Goal: Task Accomplishment & Management: Manage account settings

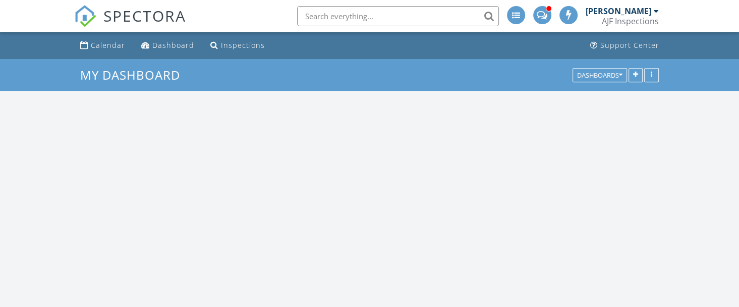
scroll to position [839, 761]
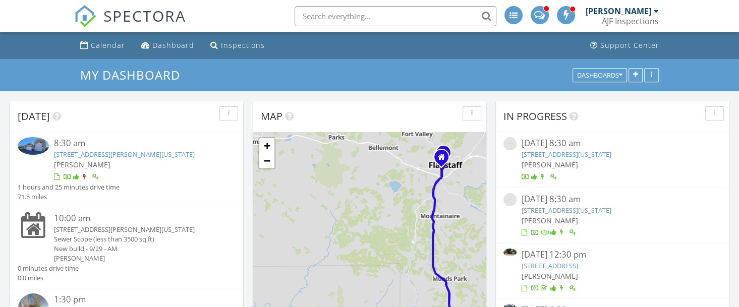
click at [158, 152] on link "535 Cleopatra Hill Road , Clarkdale, Arizona 86324" at bounding box center [124, 154] width 141 height 9
